Goal: Task Accomplishment & Management: Use online tool/utility

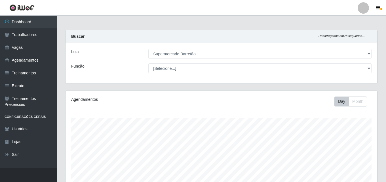
select select "536"
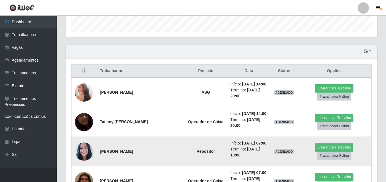
scroll to position [198, 0]
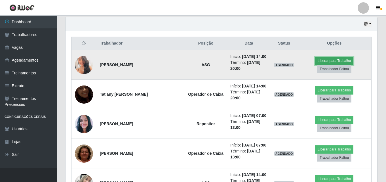
click at [324, 59] on button "Liberar para Trabalho" at bounding box center [334, 61] width 38 height 8
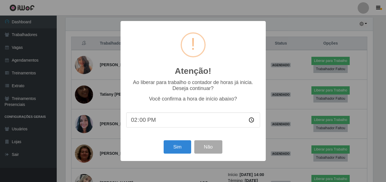
scroll to position [118, 309]
click at [184, 149] on button "Sim" at bounding box center [177, 146] width 27 height 13
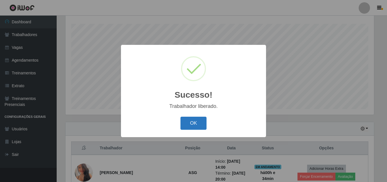
click at [203, 124] on button "OK" at bounding box center [194, 122] width 26 height 13
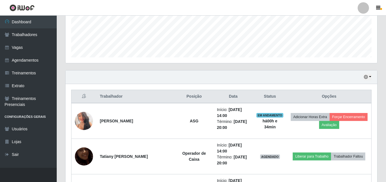
scroll to position [150, 0]
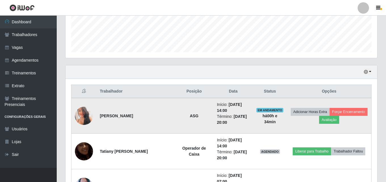
click at [88, 115] on img at bounding box center [84, 116] width 18 height 26
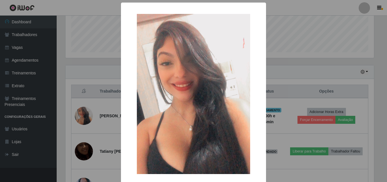
click at [307, 67] on div "× OK Cancel" at bounding box center [193, 91] width 387 height 182
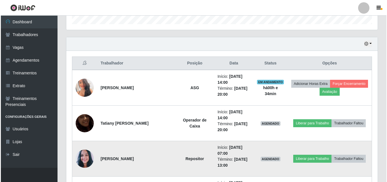
scroll to position [179, 0]
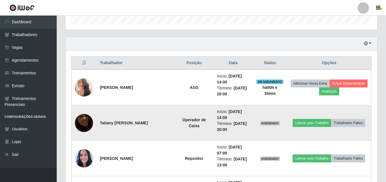
click at [79, 121] on img at bounding box center [84, 123] width 18 height 32
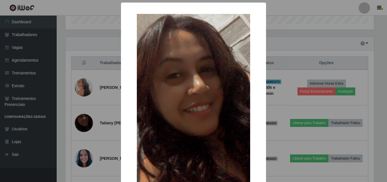
click at [63, 69] on div "× OK Cancel" at bounding box center [193, 91] width 387 height 182
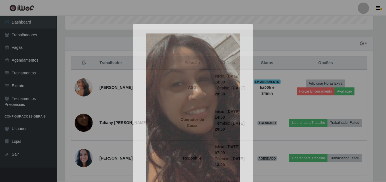
scroll to position [118, 311]
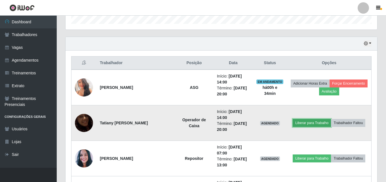
click at [305, 122] on button "Liberar para Trabalho" at bounding box center [311, 123] width 38 height 8
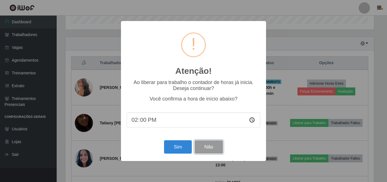
click at [207, 147] on button "Não" at bounding box center [209, 146] width 28 height 13
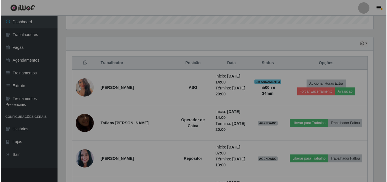
scroll to position [118, 311]
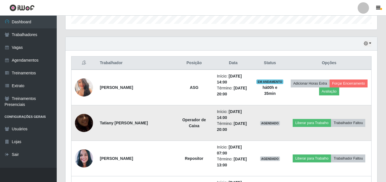
click at [83, 125] on img at bounding box center [84, 123] width 18 height 32
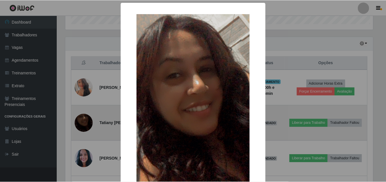
scroll to position [118, 309]
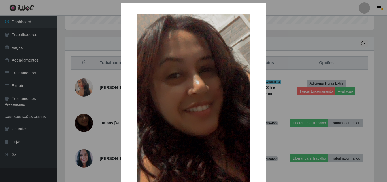
click at [282, 111] on div "× OK Cancel" at bounding box center [193, 91] width 387 height 182
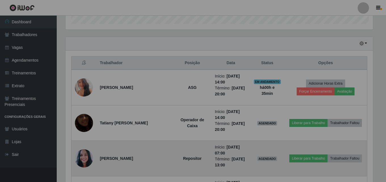
scroll to position [118, 311]
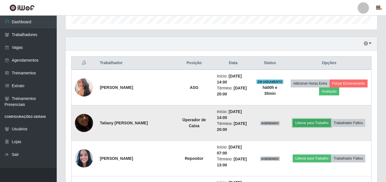
click at [305, 123] on button "Liberar para Trabalho" at bounding box center [311, 123] width 38 height 8
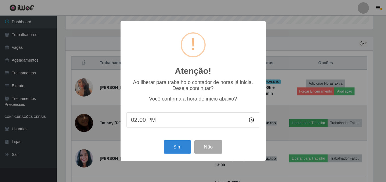
scroll to position [118, 309]
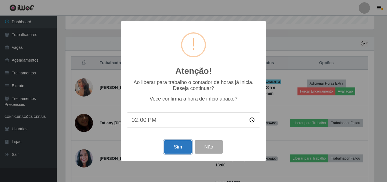
click at [171, 150] on button "Sim" at bounding box center [177, 146] width 27 height 13
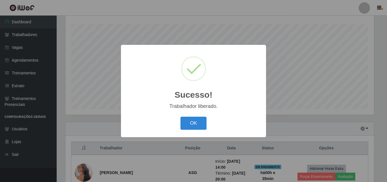
click at [181, 116] on button "OK" at bounding box center [194, 122] width 26 height 13
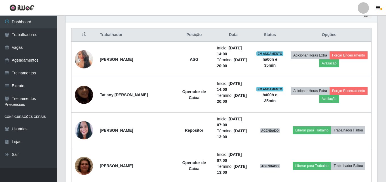
scroll to position [207, 0]
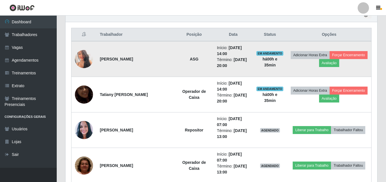
click at [84, 61] on img at bounding box center [84, 59] width 18 height 26
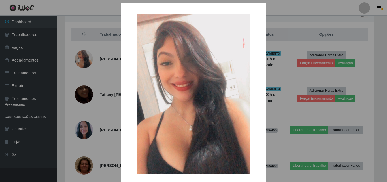
click at [64, 69] on div "× OK Cancel" at bounding box center [193, 91] width 387 height 182
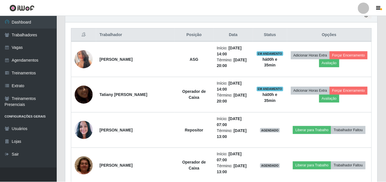
scroll to position [118, 311]
